Goal: Task Accomplishment & Management: Use online tool/utility

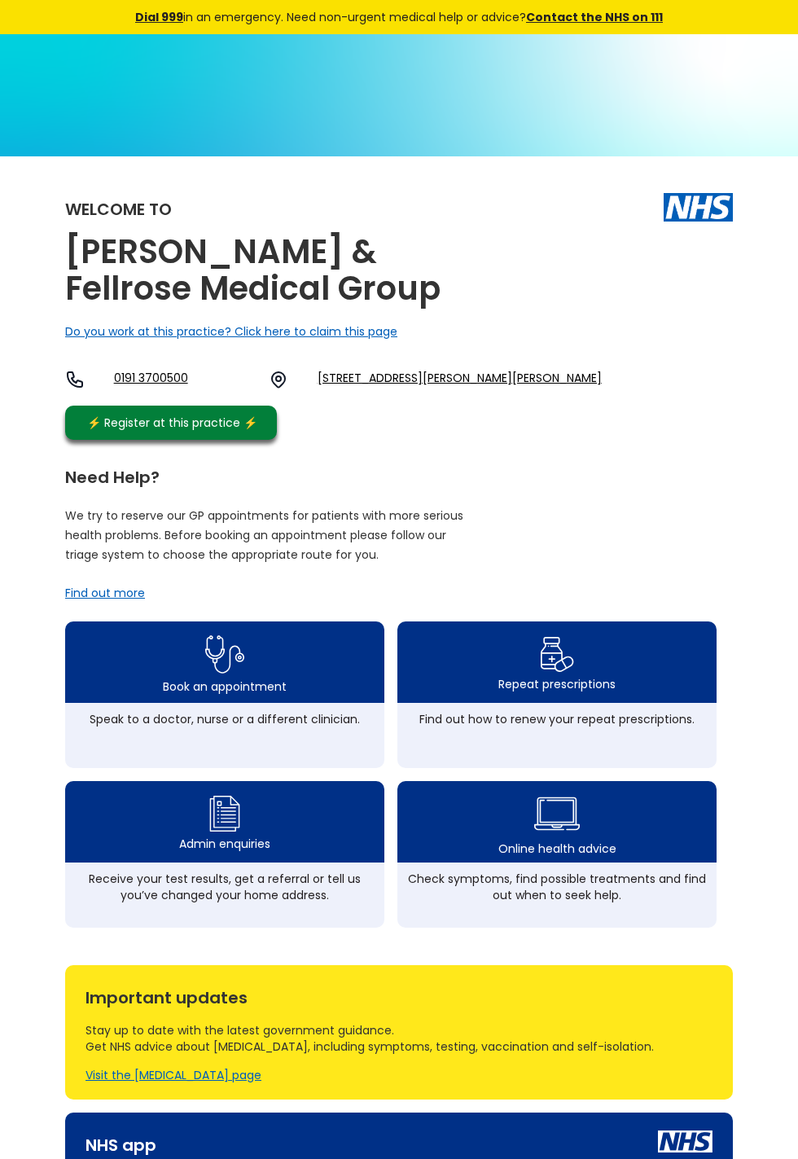
click at [588, 692] on div "Repeat prescriptions" at bounding box center [557, 684] width 117 height 16
click at [574, 676] on img at bounding box center [557, 654] width 35 height 43
